Goal: Information Seeking & Learning: Learn about a topic

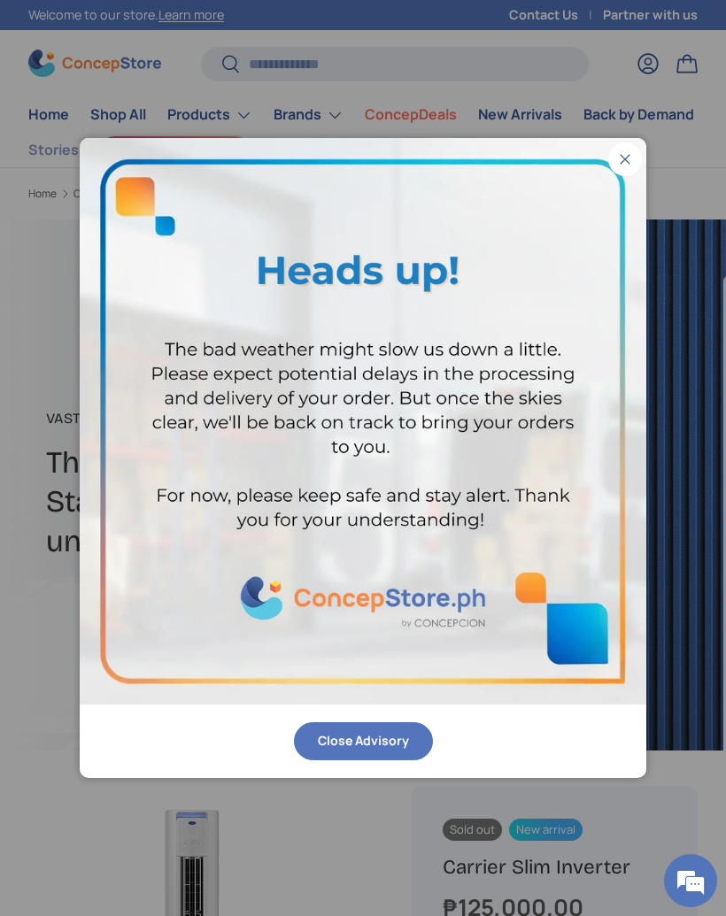
click at [621, 162] on button "Close" at bounding box center [625, 160] width 34 height 34
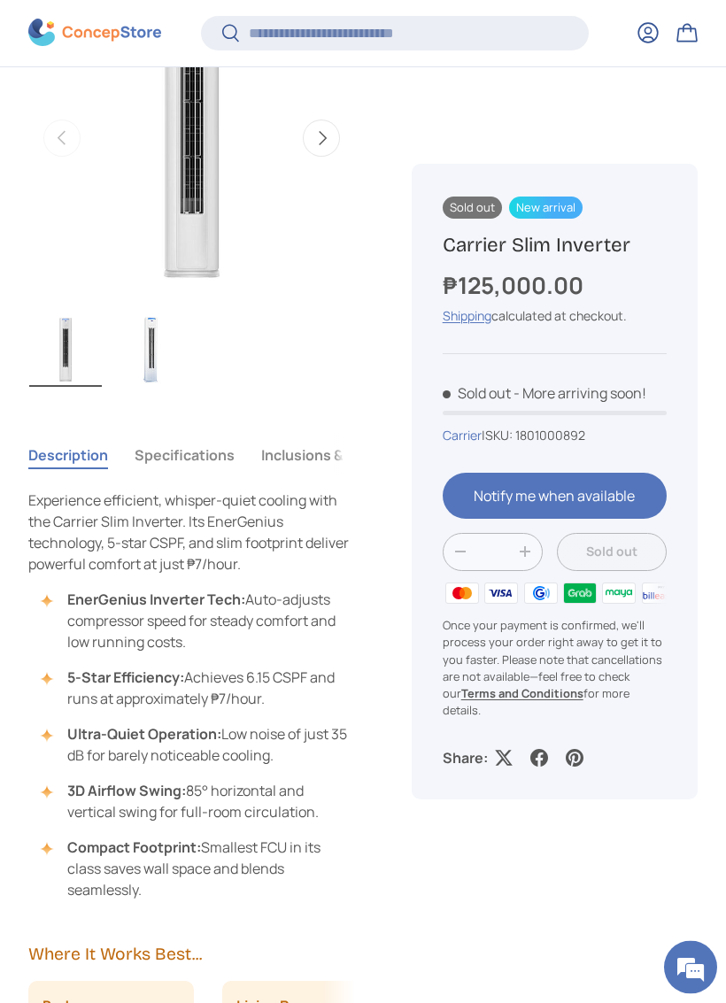
scroll to position [809, 0]
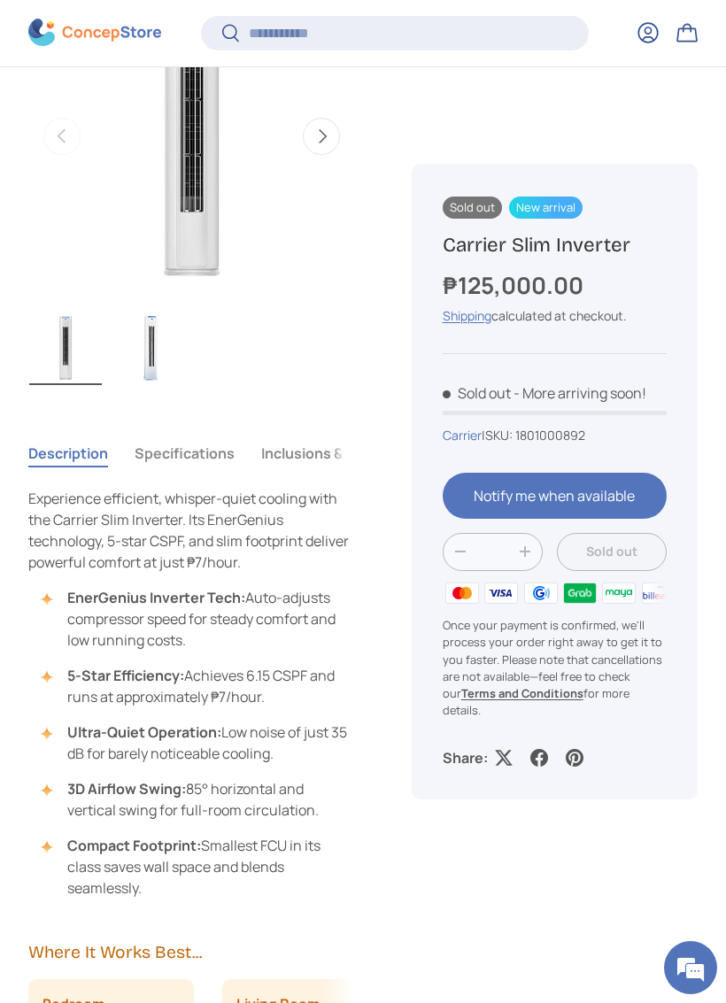
click at [323, 132] on button "Next" at bounding box center [321, 136] width 37 height 37
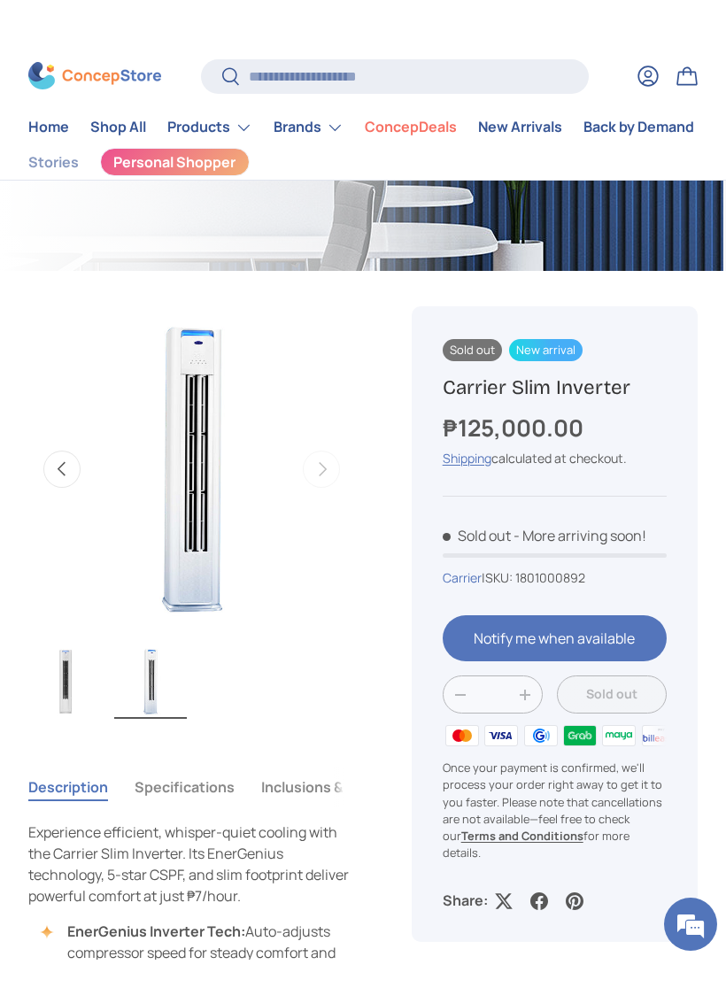
scroll to position [521, 0]
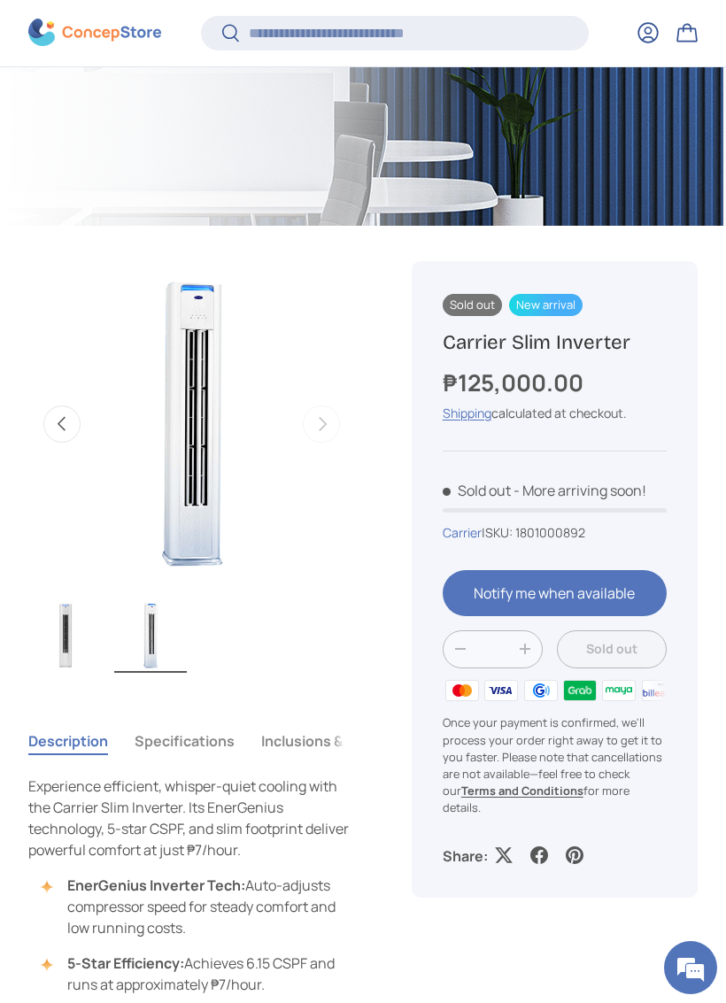
click at [199, 451] on img "Gallery Viewer" at bounding box center [192, 424] width 327 height 327
click at [62, 413] on button "Previous" at bounding box center [61, 423] width 37 height 37
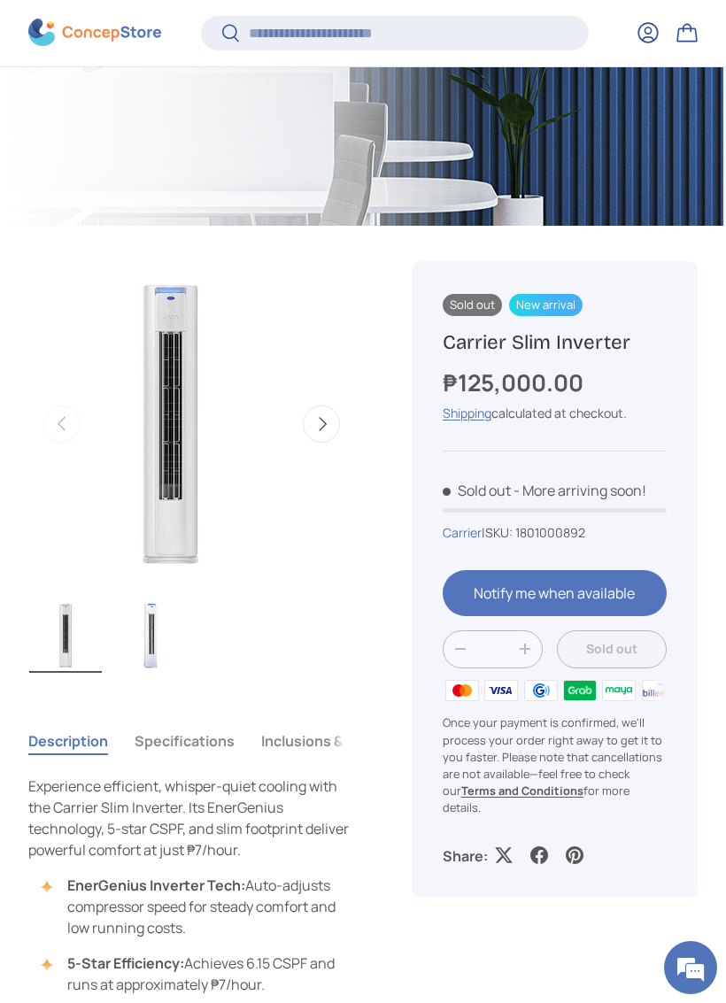
scroll to position [0, 0]
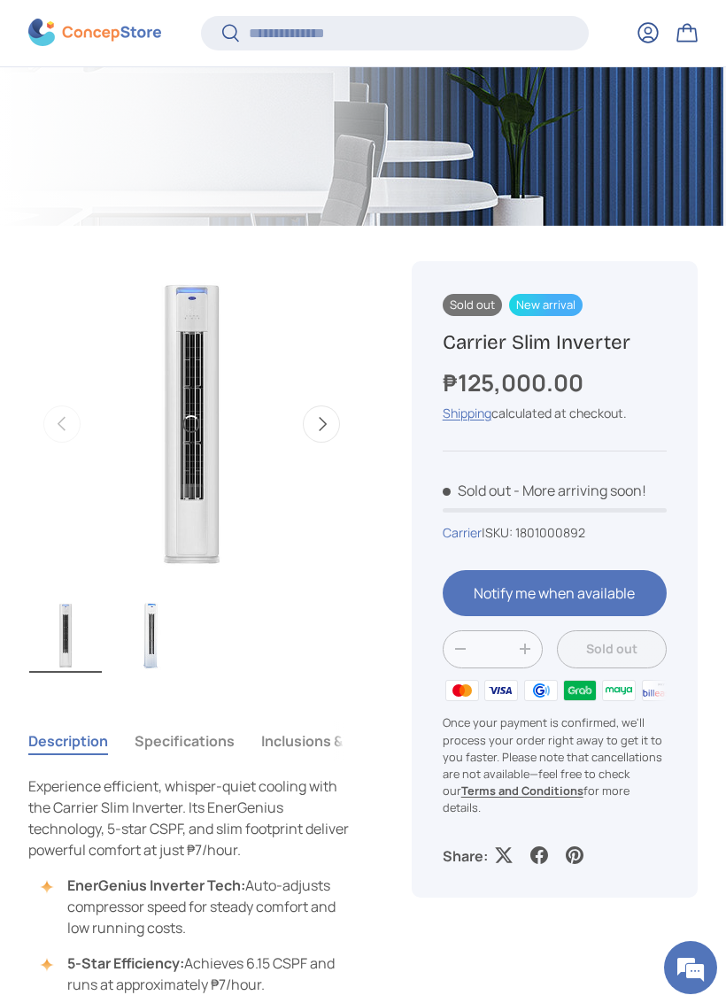
click at [197, 407] on img "Gallery Viewer" at bounding box center [191, 424] width 327 height 327
click at [214, 413] on img "Gallery Viewer" at bounding box center [191, 424] width 327 height 327
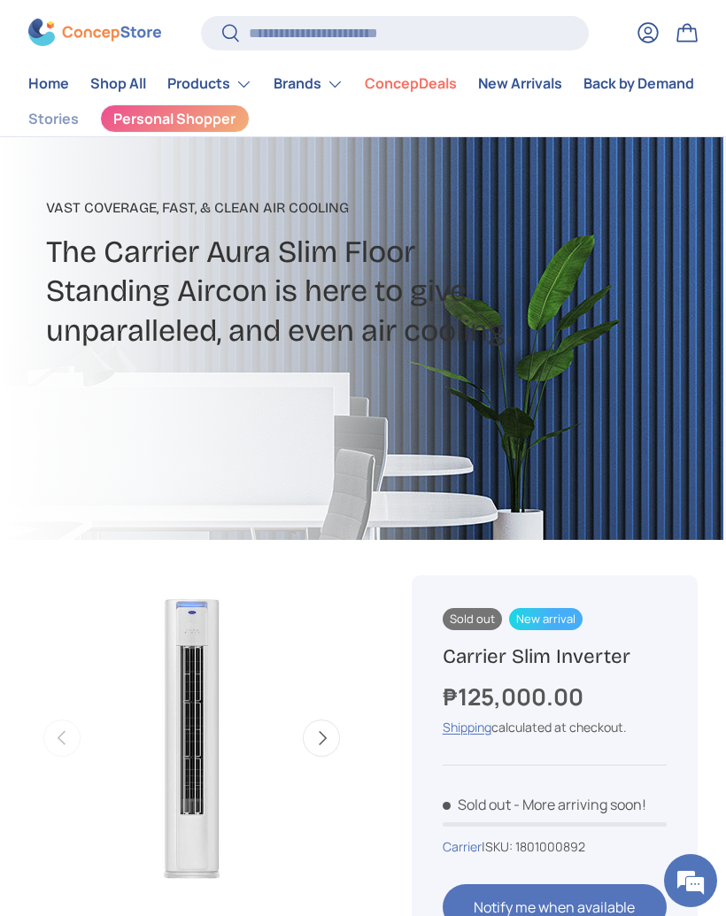
scroll to position [205, 0]
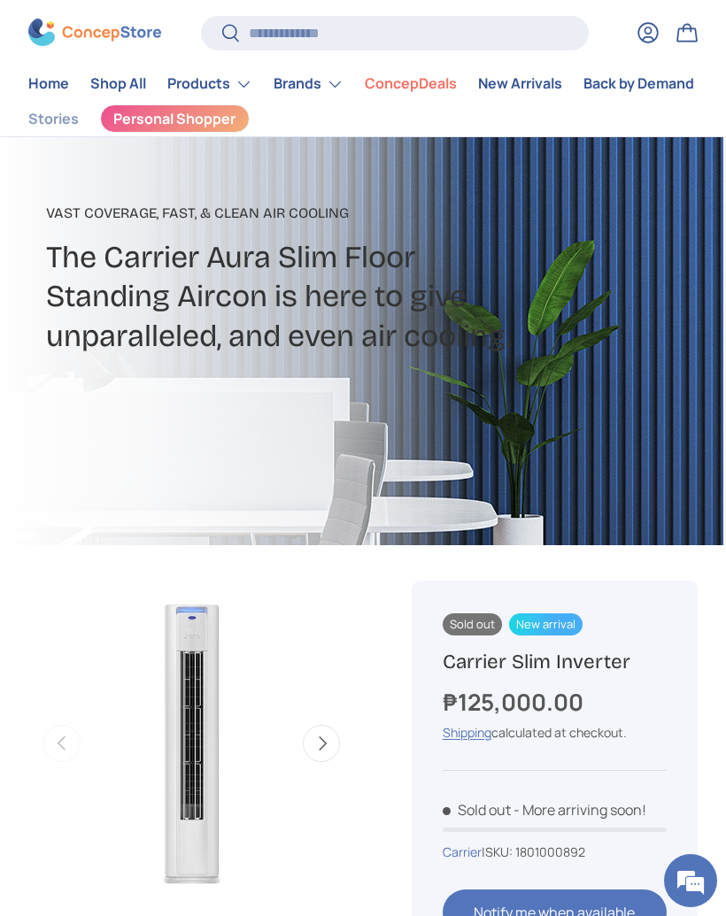
click at [211, 81] on summary "Products" at bounding box center [210, 83] width 106 height 35
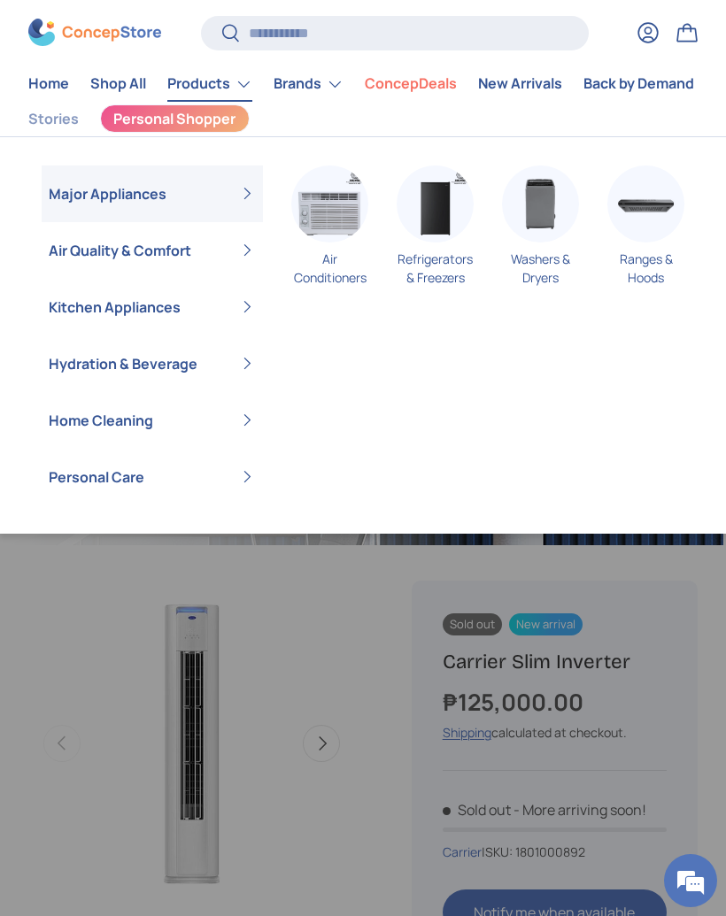
click at [46, 86] on link "Home" at bounding box center [48, 84] width 41 height 35
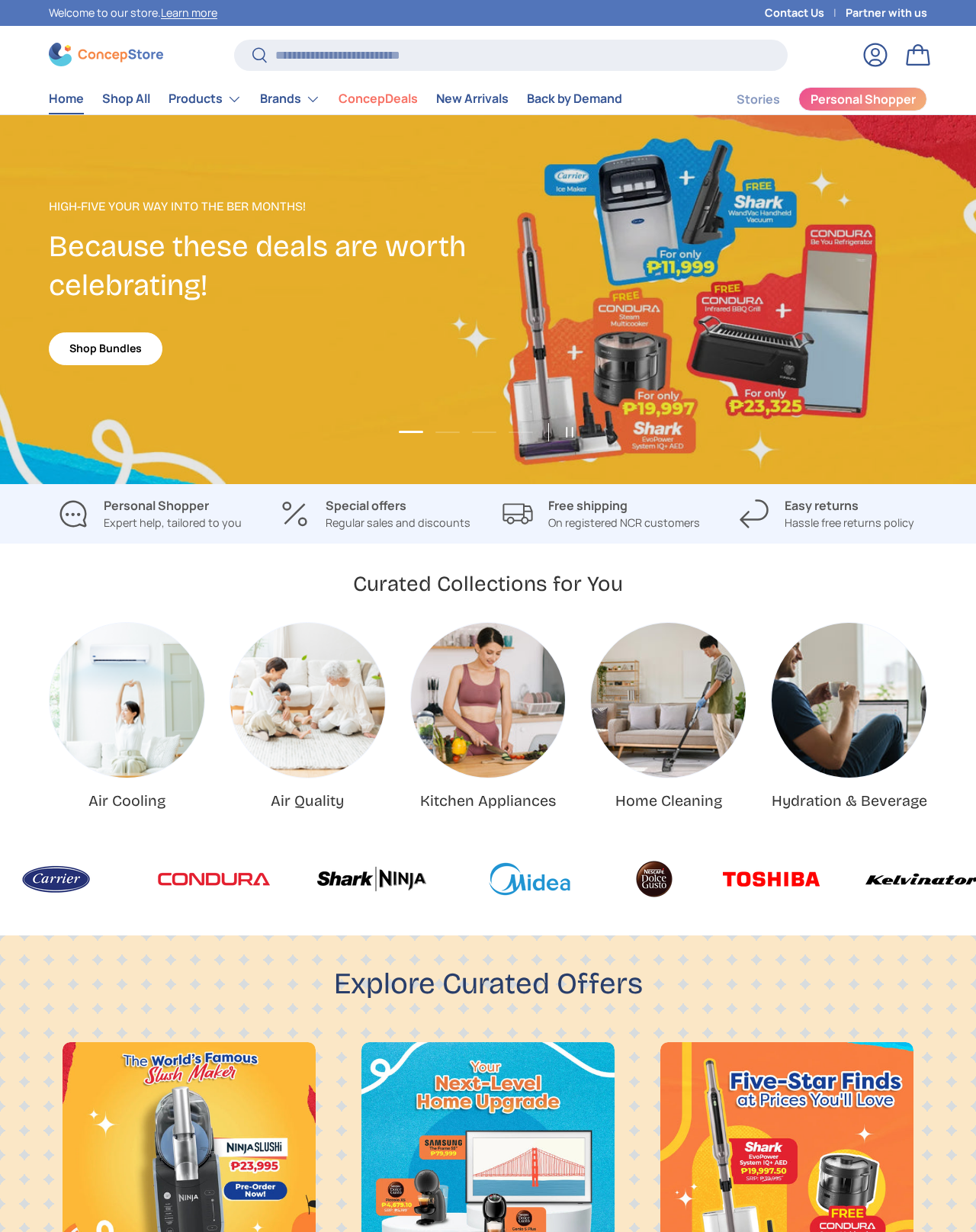
scroll to position [3811, 5913]
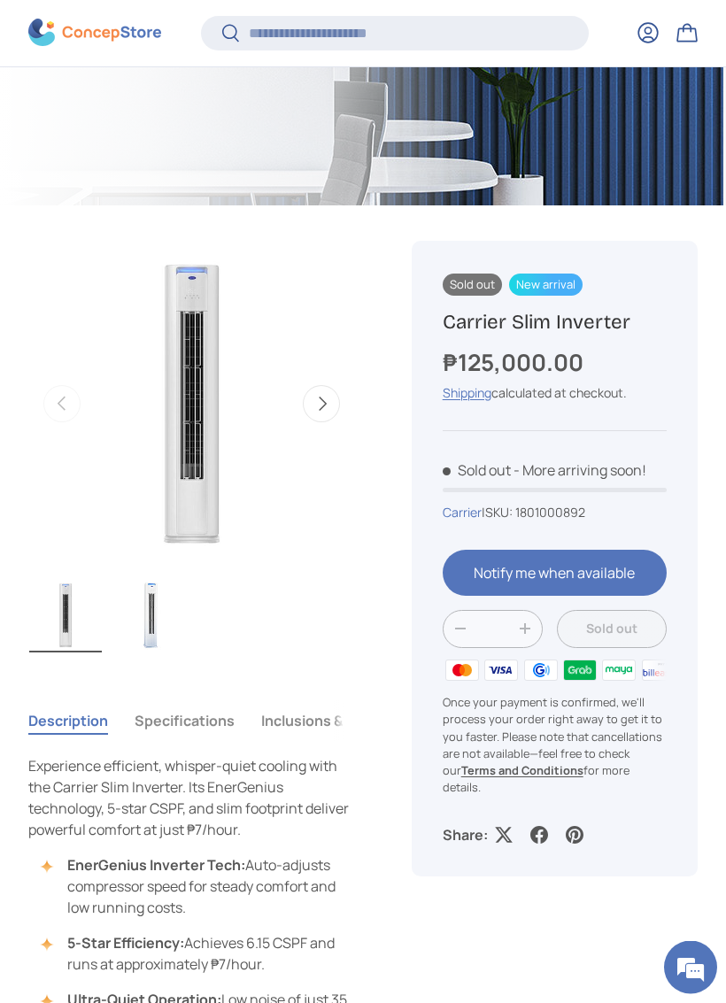
scroll to position [544, 0]
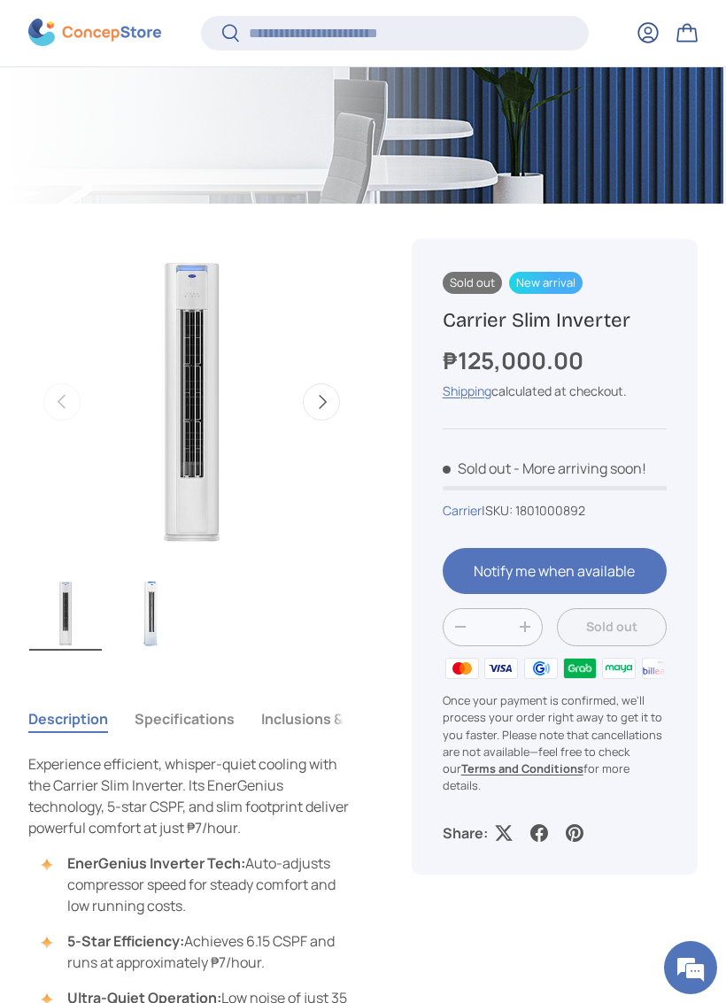
click at [177, 719] on button "Specifications" at bounding box center [185, 718] width 100 height 41
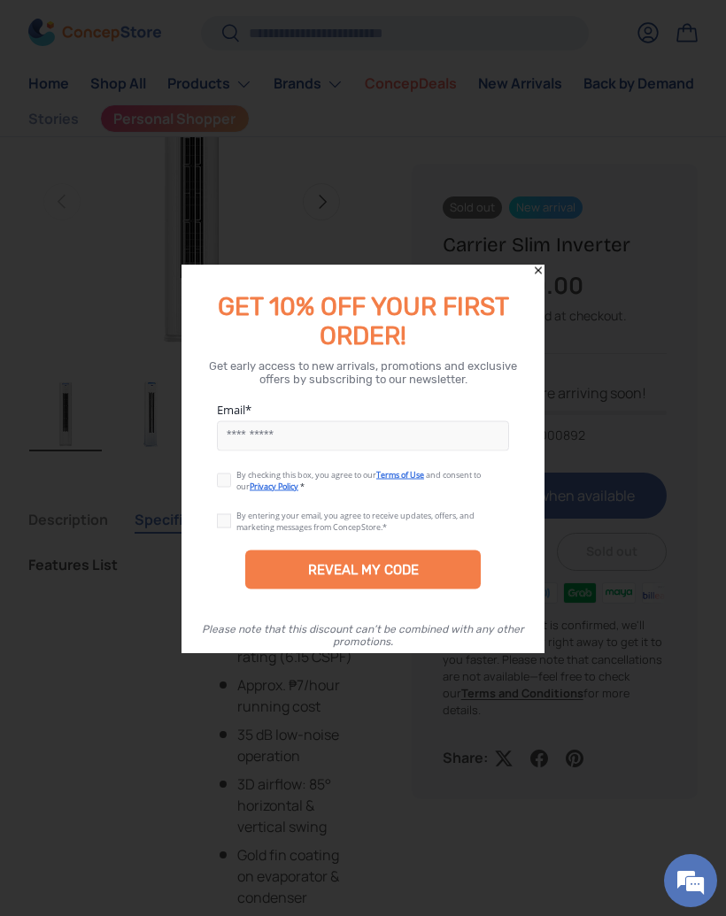
scroll to position [745, 0]
click at [537, 275] on icon "Close" at bounding box center [538, 270] width 12 height 12
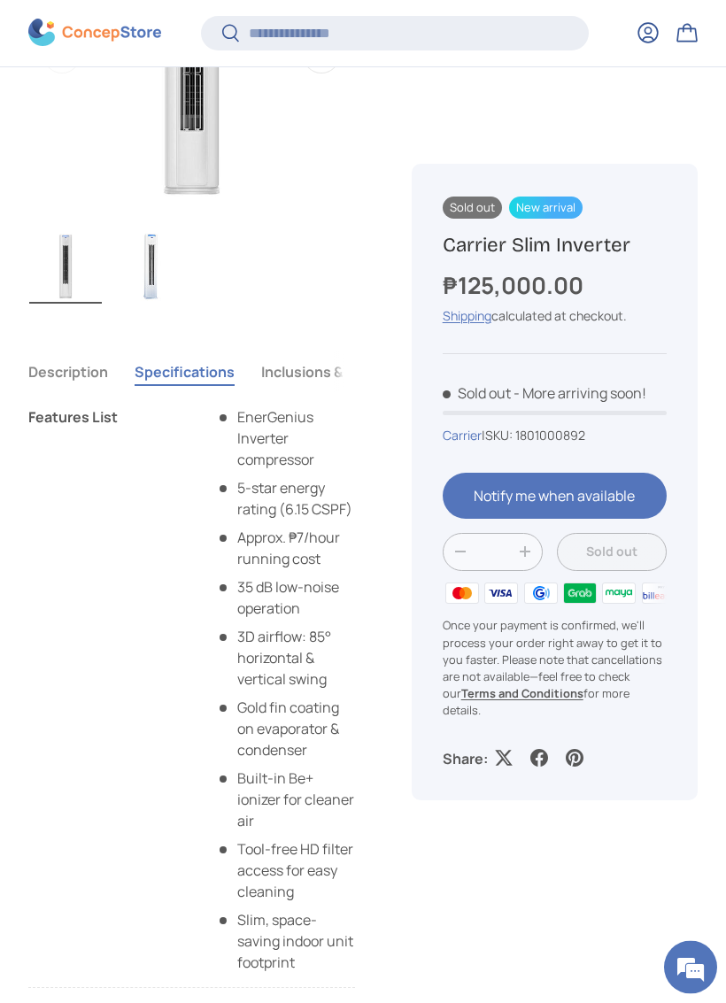
scroll to position [892, 0]
click at [312, 374] on button "Inclusions & Warranty" at bounding box center [335, 370] width 148 height 41
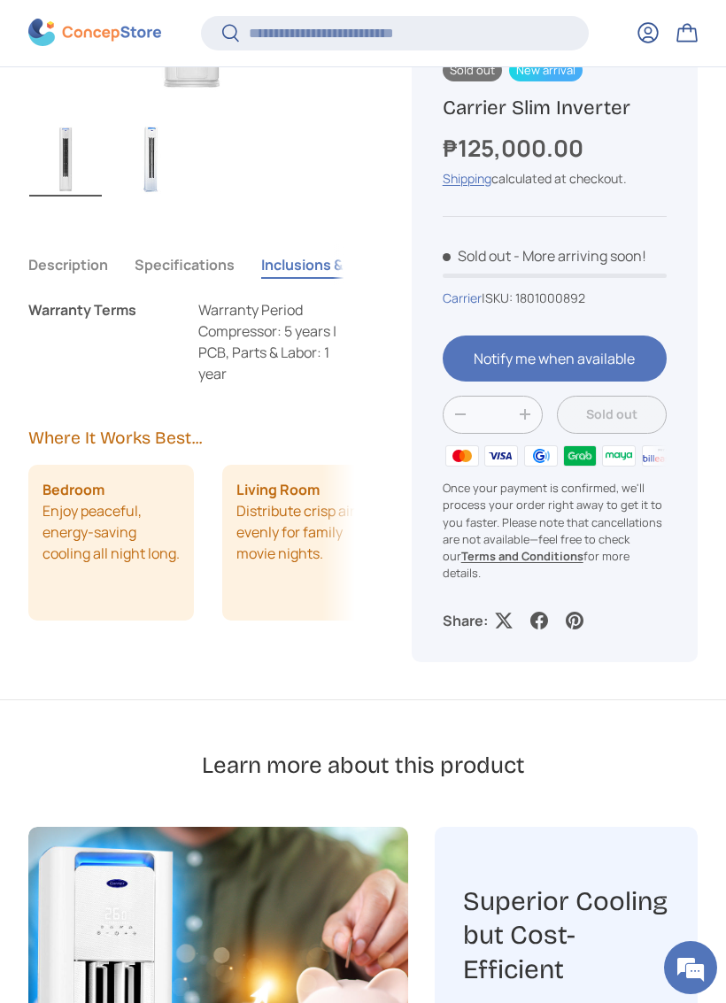
scroll to position [999, 0]
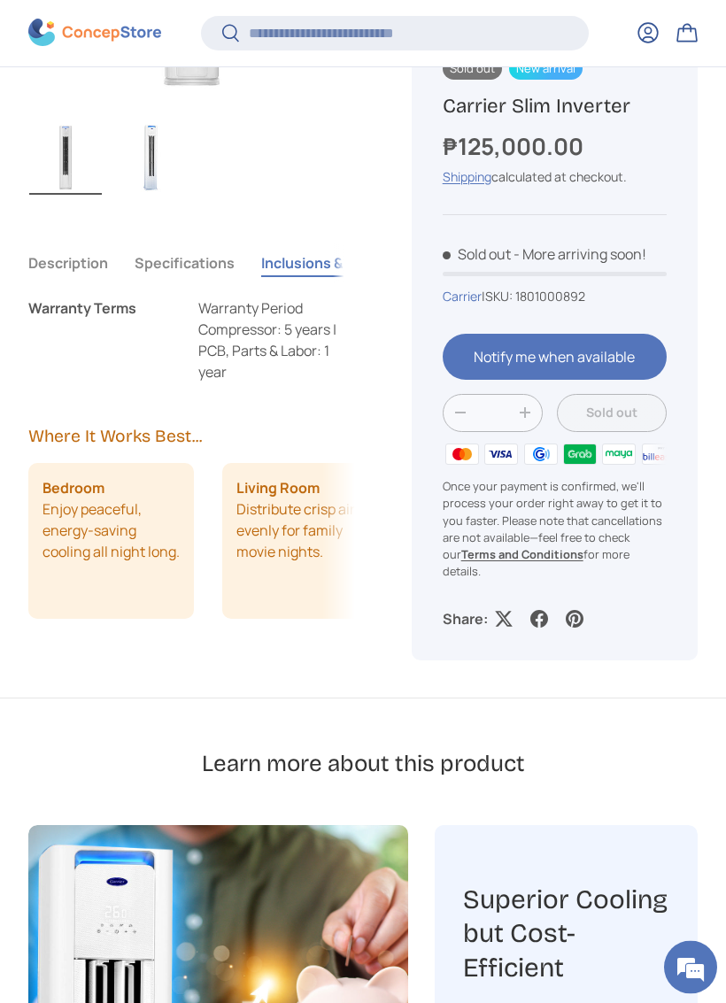
click at [180, 266] on button "Specifications" at bounding box center [185, 263] width 100 height 41
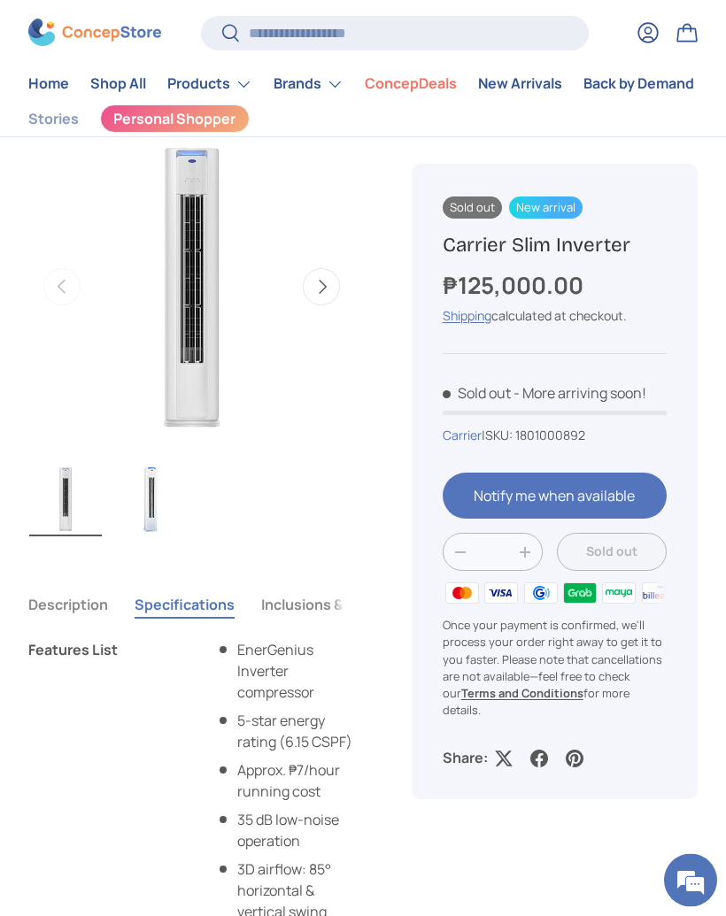
scroll to position [662, 0]
